Goal: Information Seeking & Learning: Learn about a topic

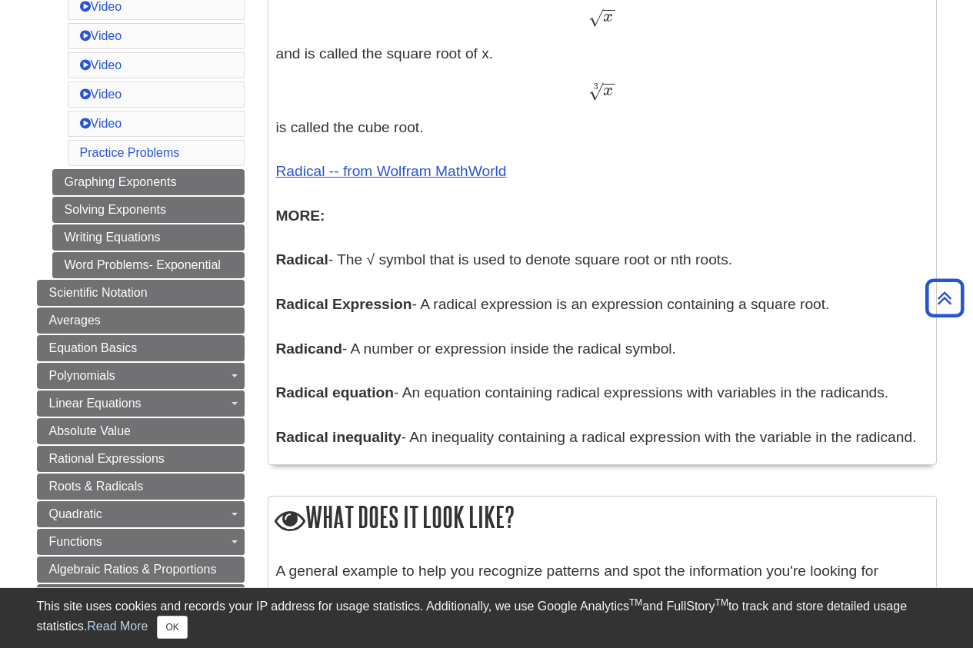
scroll to position [815, 0]
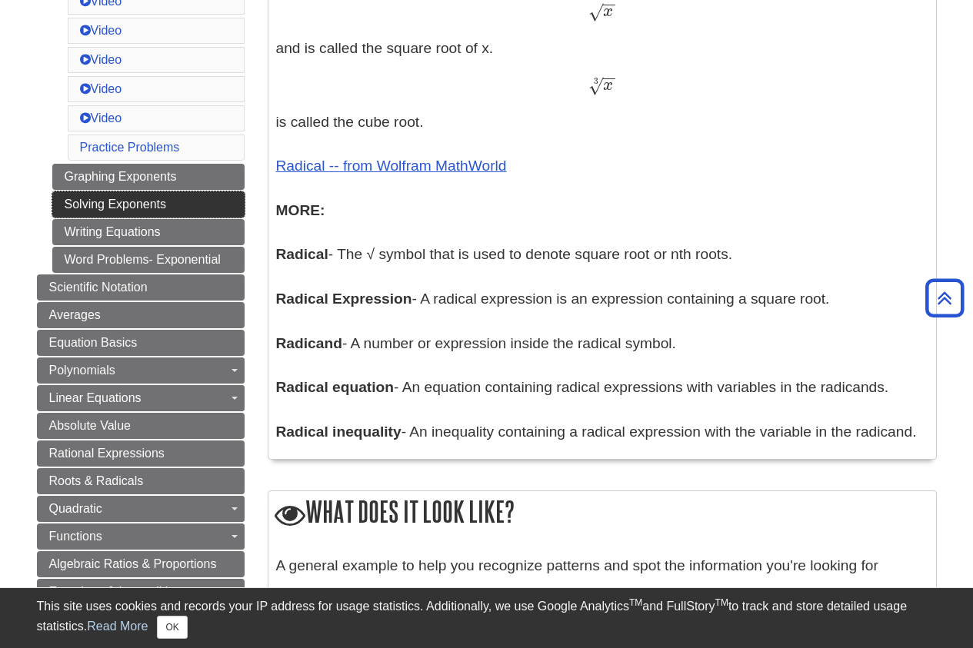
click at [203, 209] on link "Solving Exponents" at bounding box center [148, 205] width 192 height 26
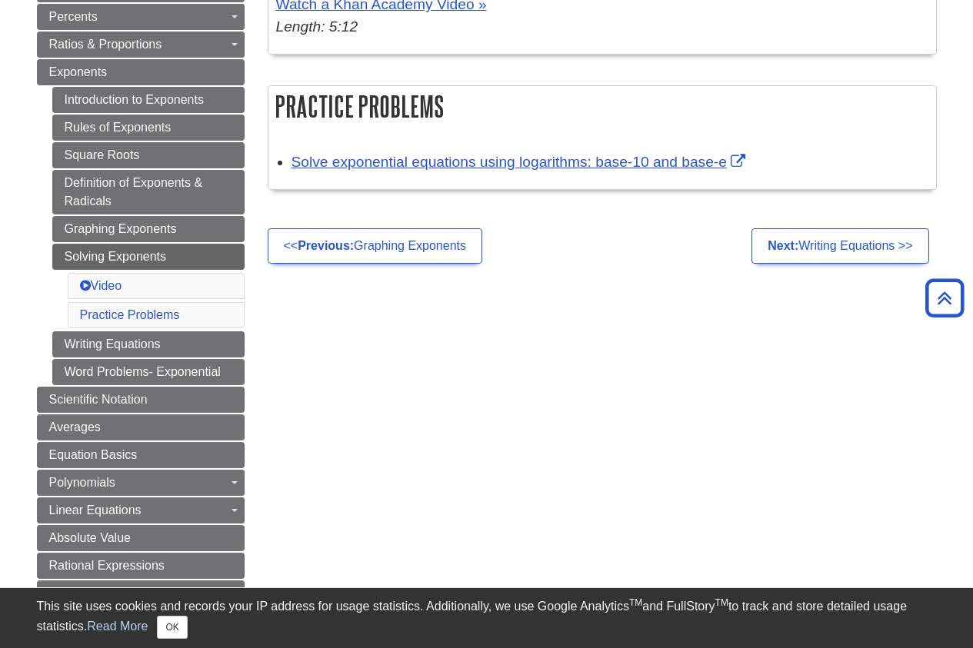
scroll to position [378, 0]
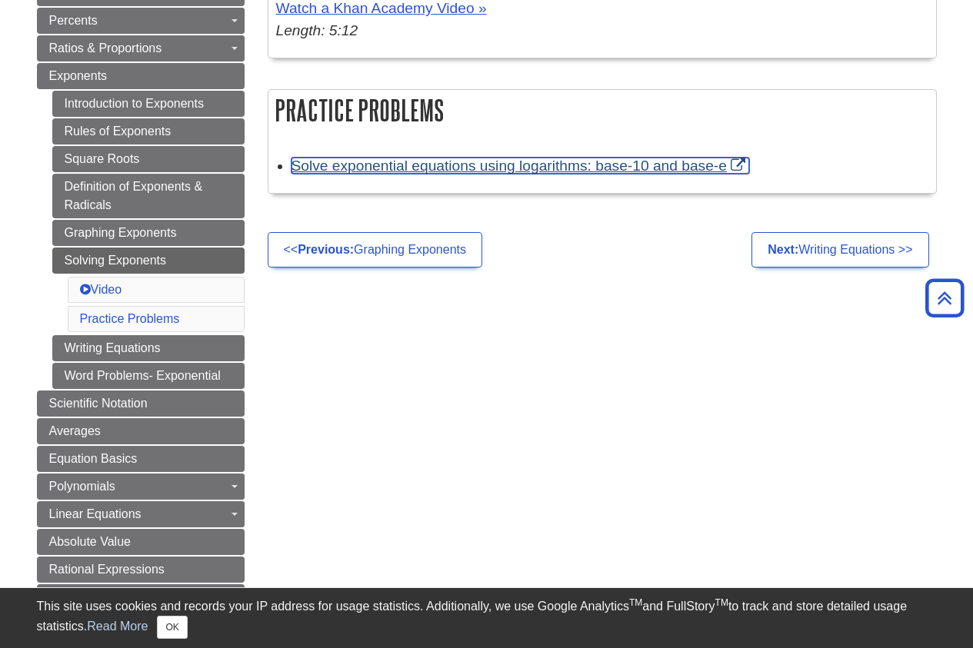
click at [608, 162] on link "Solve exponential equations using logarithms: base-10 and base-e" at bounding box center [521, 166] width 458 height 16
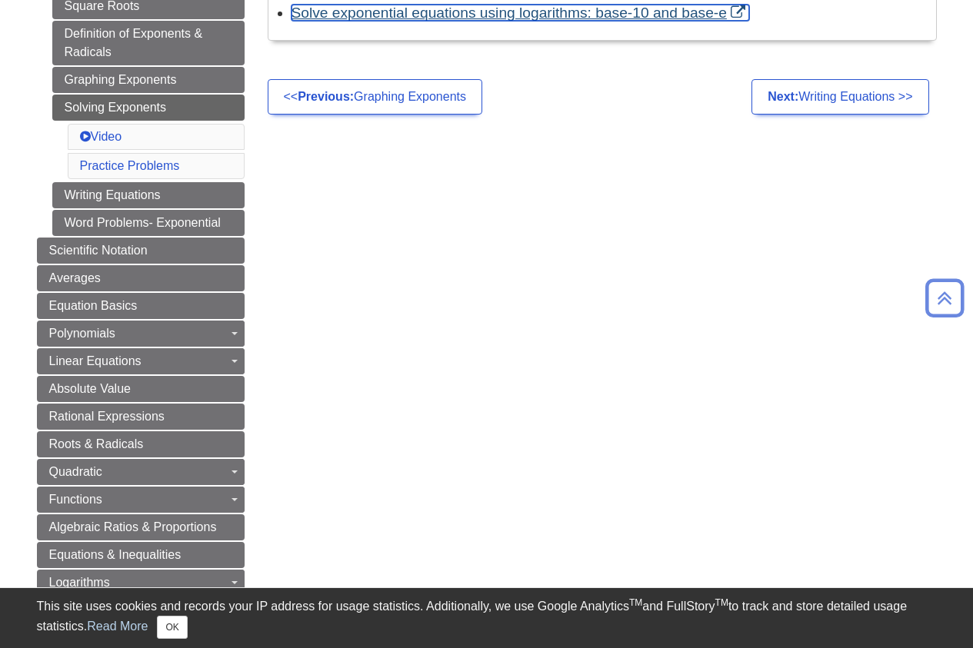
scroll to position [535, 0]
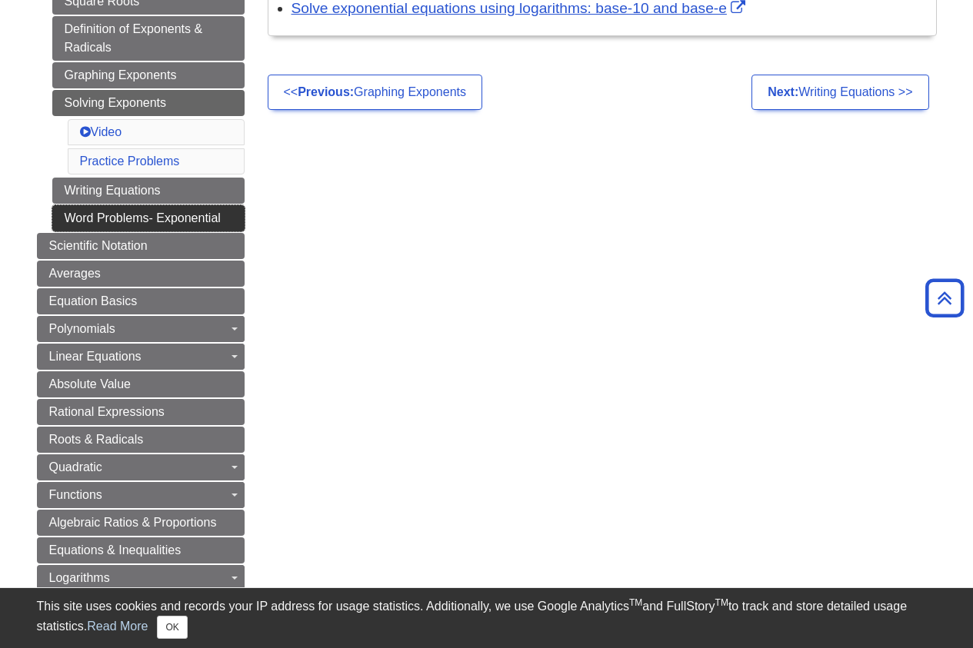
click at [165, 225] on link "Word Problems- Exponential" at bounding box center [148, 218] width 192 height 26
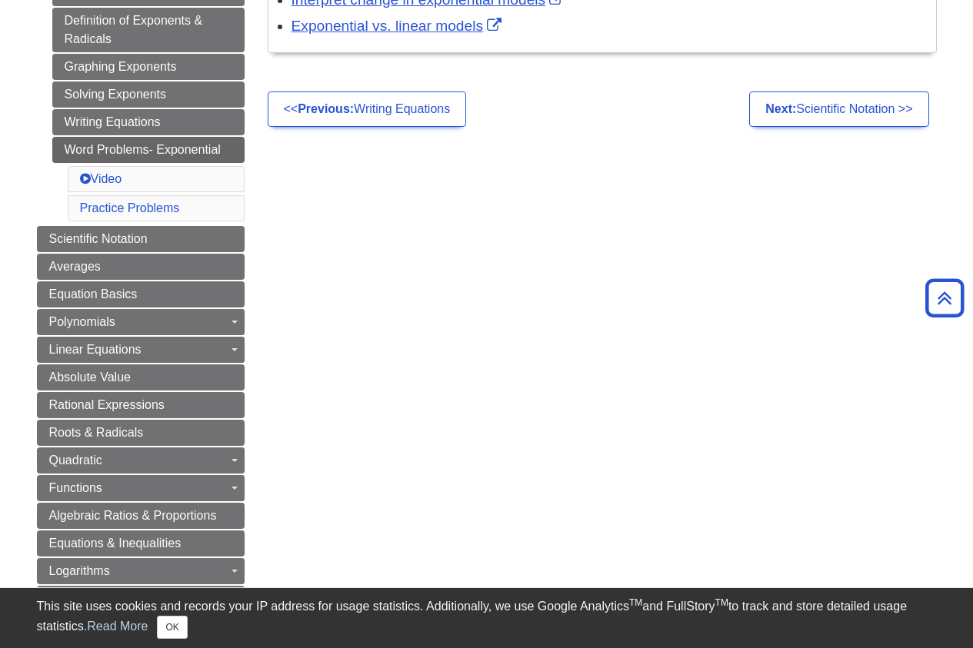
scroll to position [568, 0]
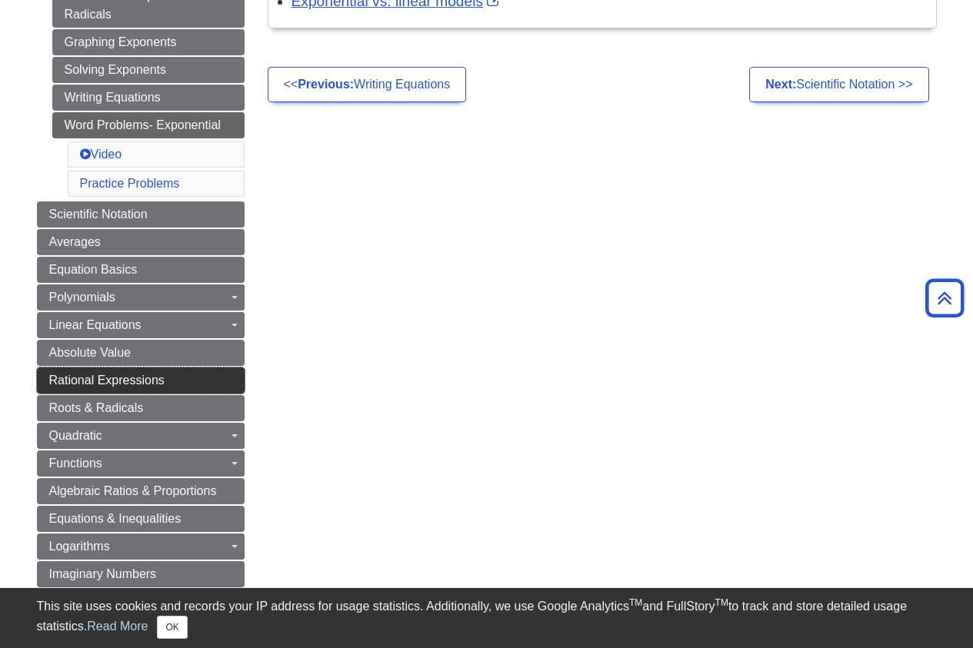
click at [197, 381] on link "Rational Expressions" at bounding box center [141, 381] width 208 height 26
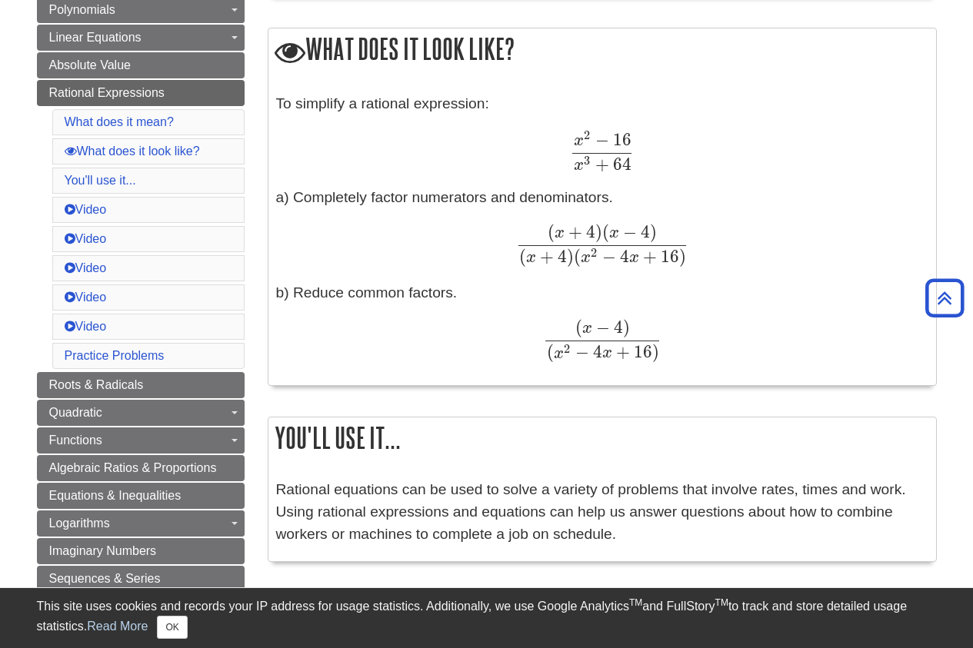
scroll to position [491, 0]
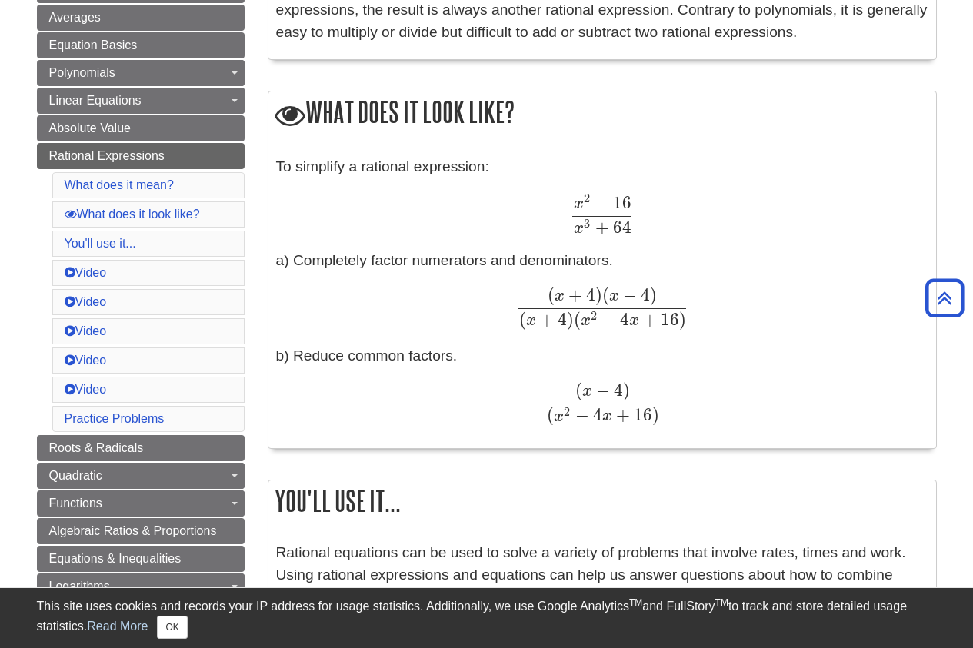
click at [211, 209] on li "What does it look like?" at bounding box center [148, 215] width 192 height 26
click at [199, 212] on link "What does it look like?" at bounding box center [132, 214] width 135 height 13
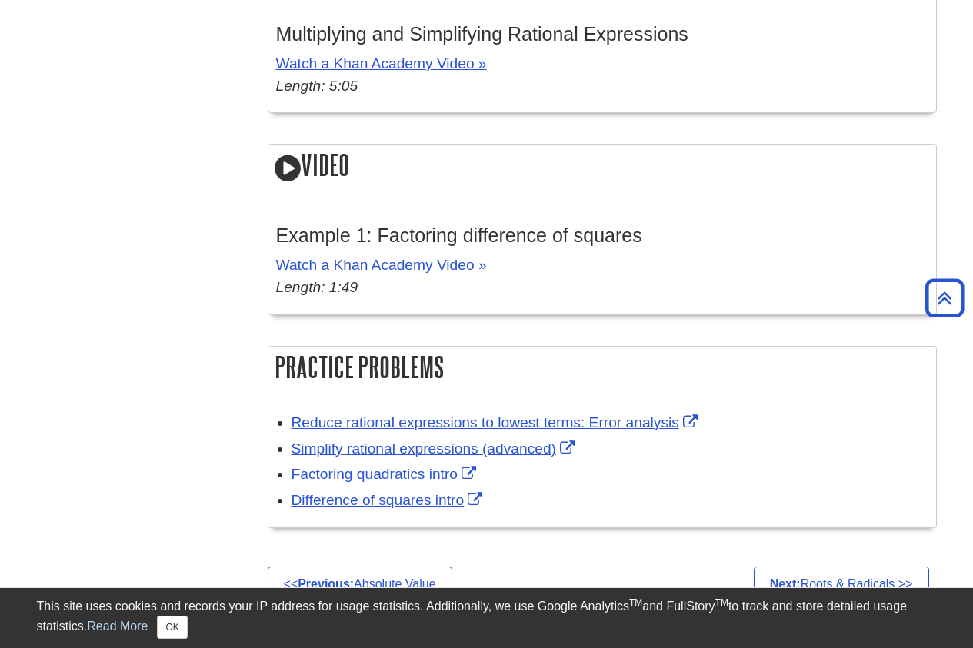
scroll to position [1772, 0]
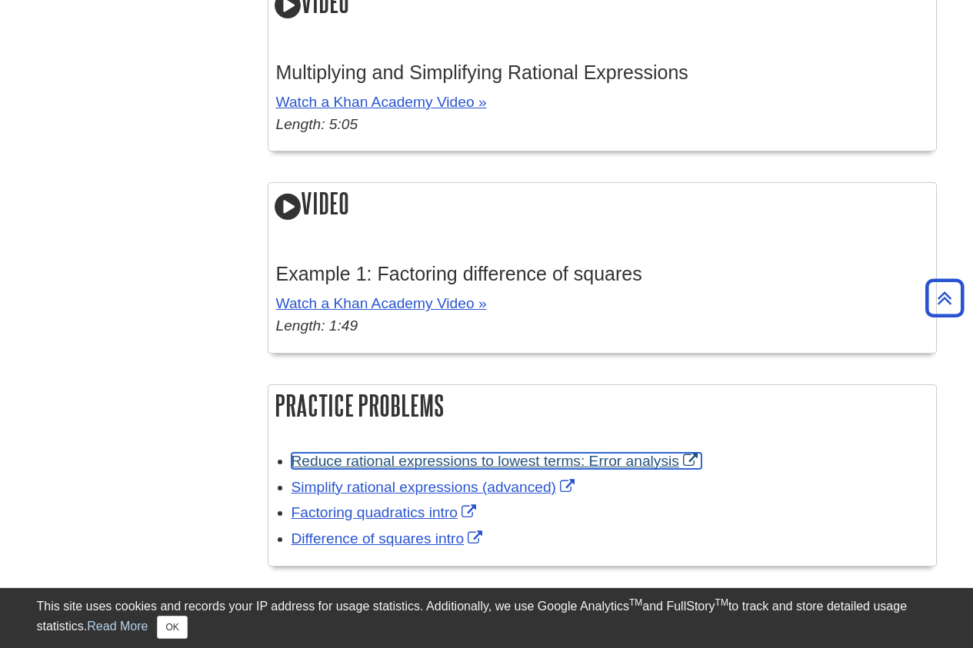
click at [443, 465] on link "Reduce rational expressions to lowest terms: Error analysis" at bounding box center [497, 461] width 410 height 16
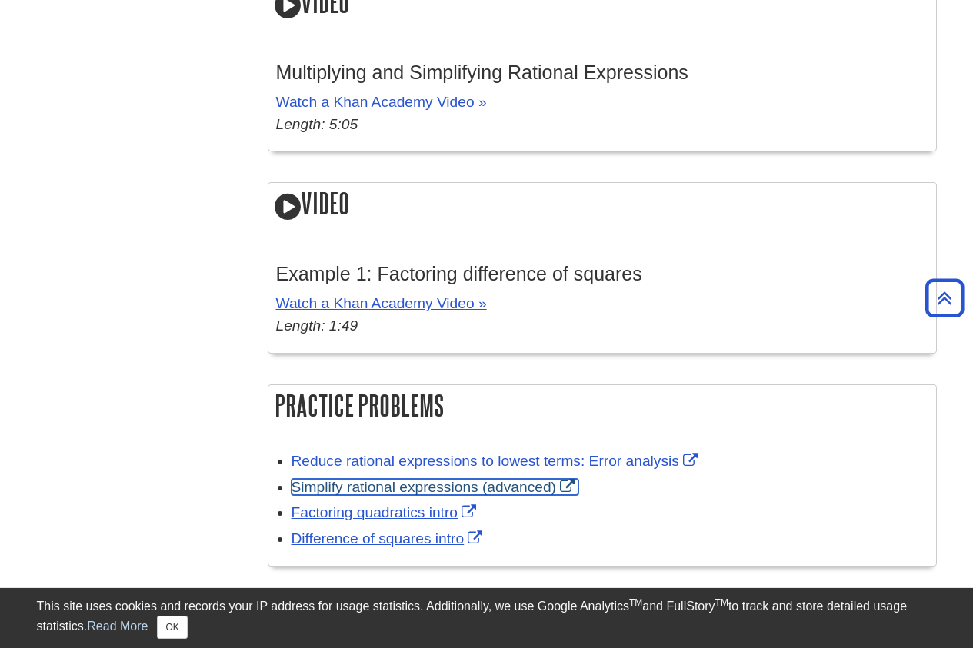
click at [401, 489] on link "Simplify rational expressions (advanced)" at bounding box center [435, 487] width 287 height 16
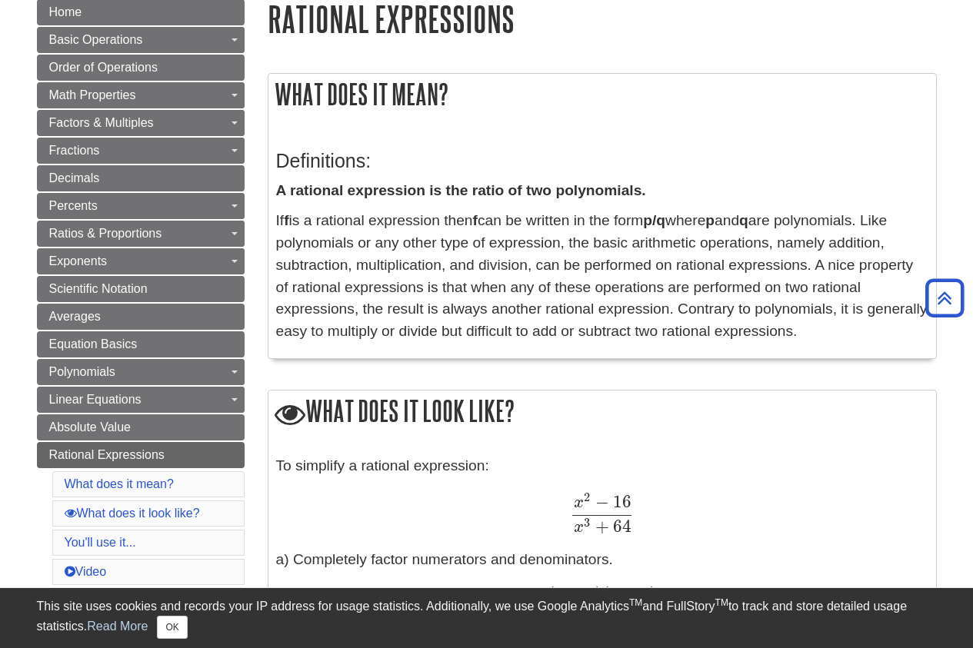
scroll to position [143, 0]
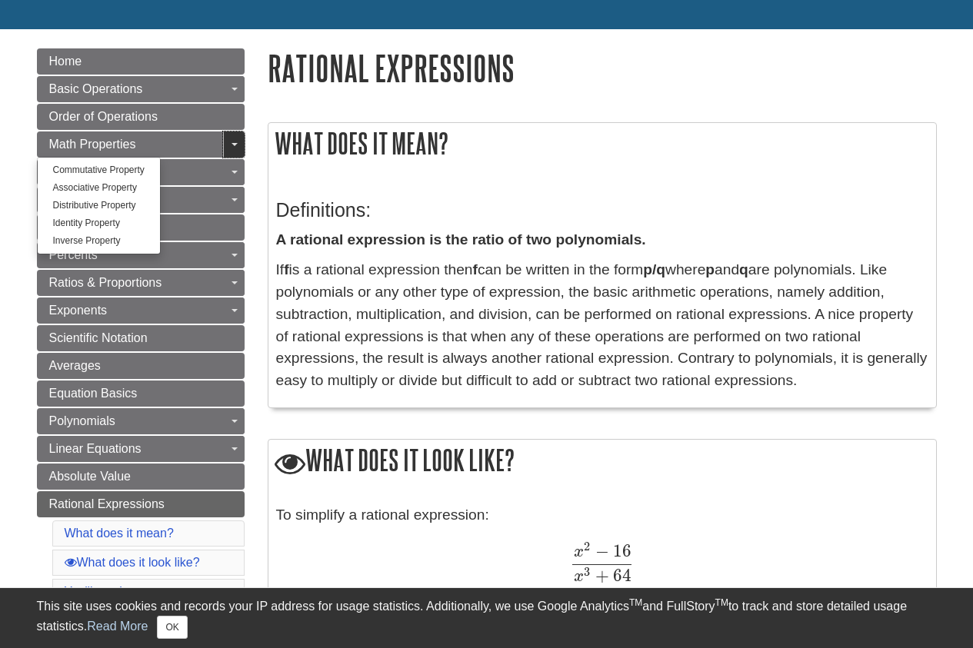
click at [234, 148] on link "Toggle Dropdown" at bounding box center [234, 145] width 22 height 26
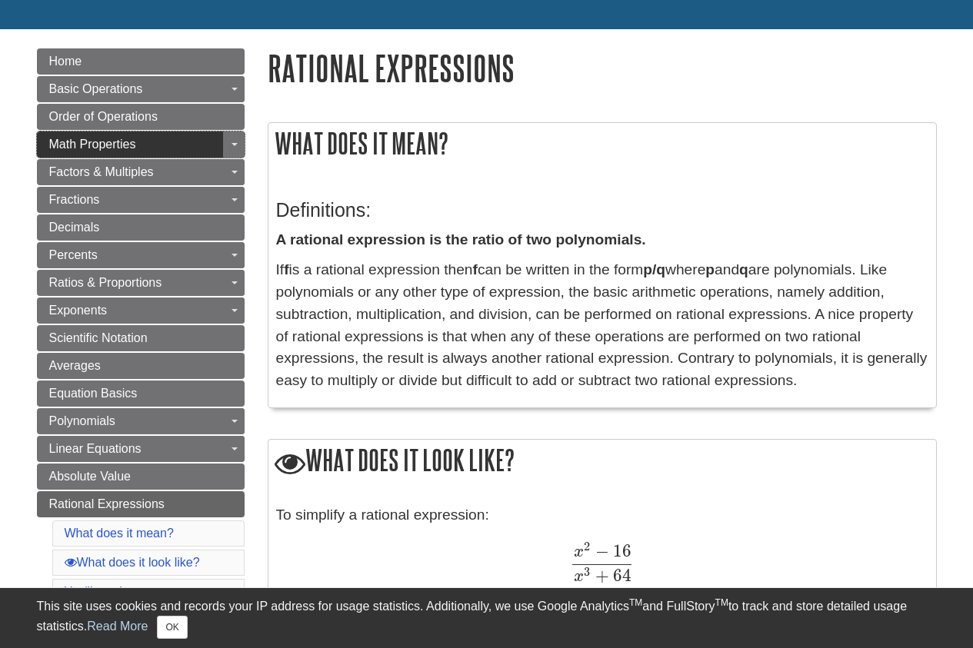
click at [208, 145] on link "Math Properties" at bounding box center [141, 145] width 208 height 26
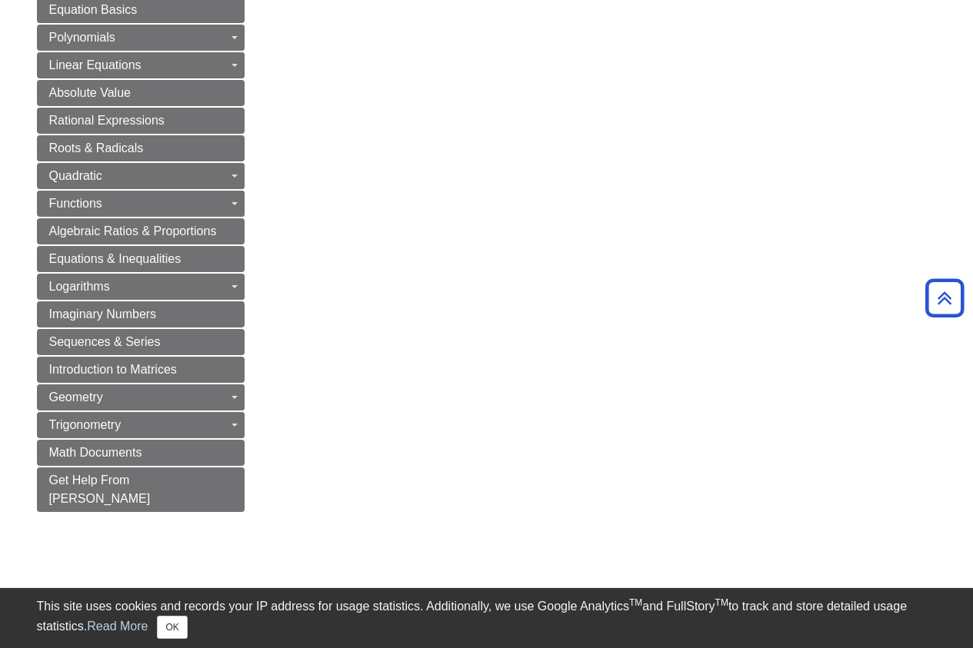
scroll to position [695, 0]
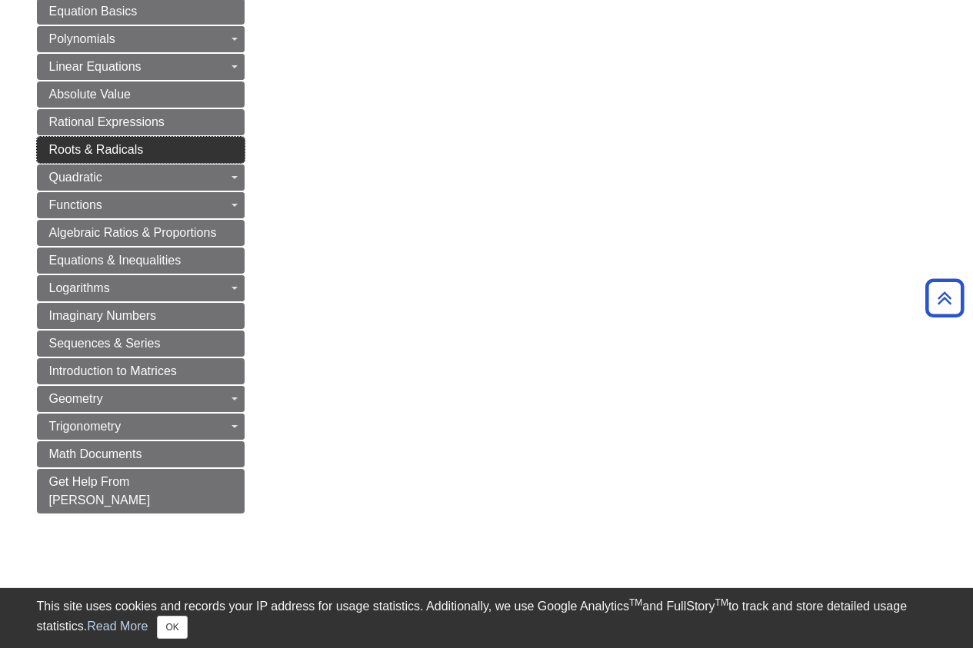
click at [168, 142] on link "Roots & Radicals" at bounding box center [141, 150] width 208 height 26
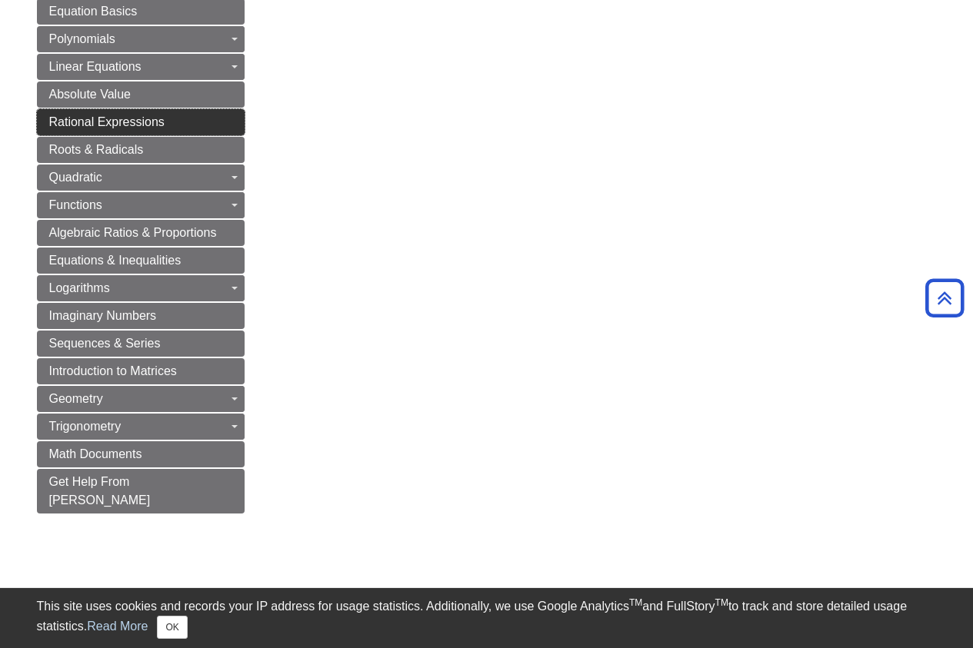
click at [168, 121] on link "Rational Expressions" at bounding box center [141, 122] width 208 height 26
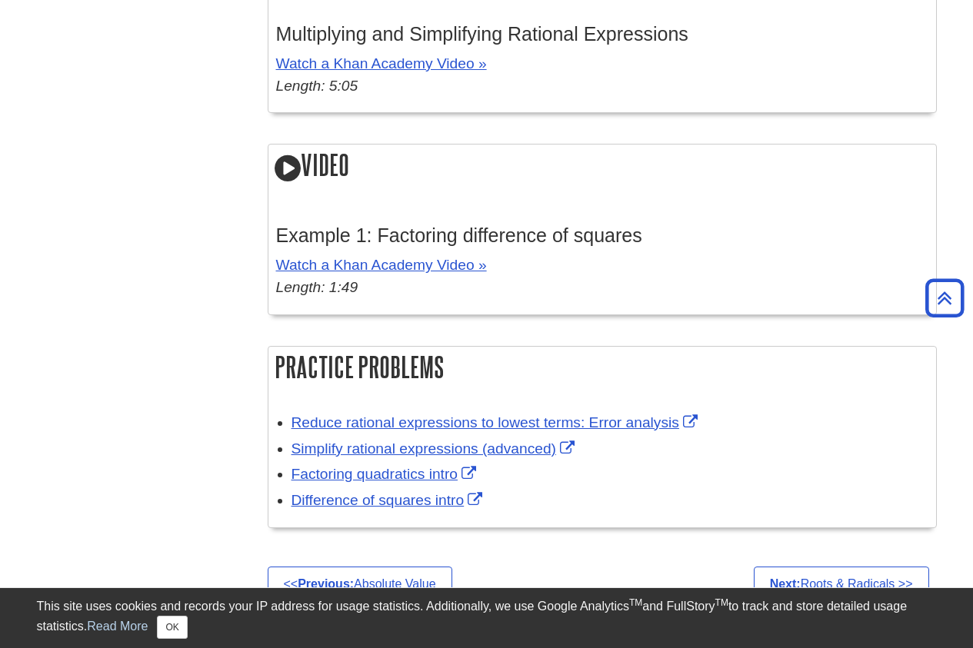
scroll to position [2102, 0]
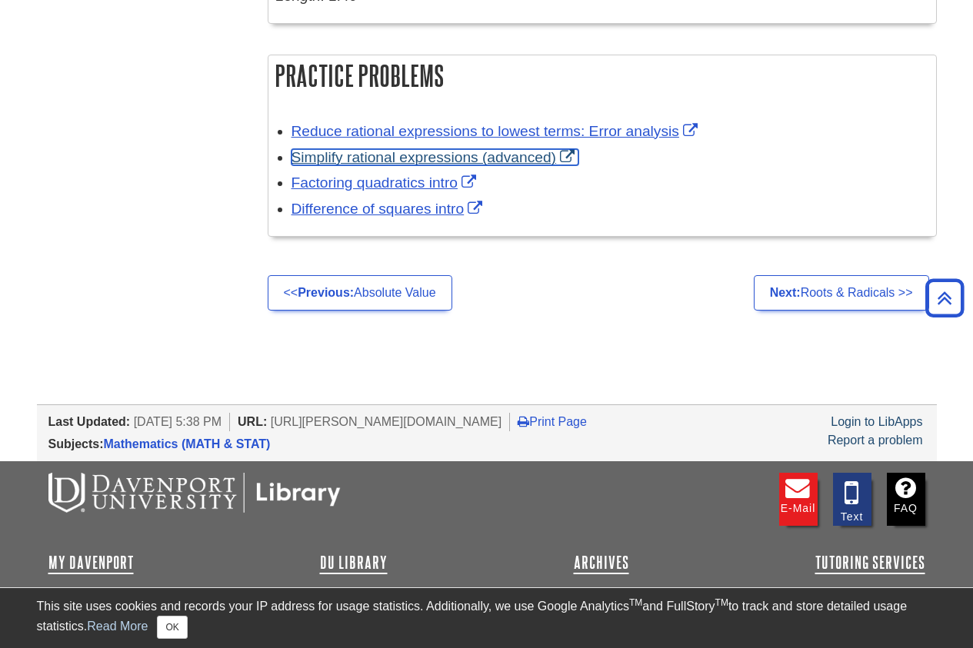
click at [472, 154] on link "Simplify rational expressions (advanced)" at bounding box center [435, 157] width 287 height 16
